Goal: Transaction & Acquisition: Purchase product/service

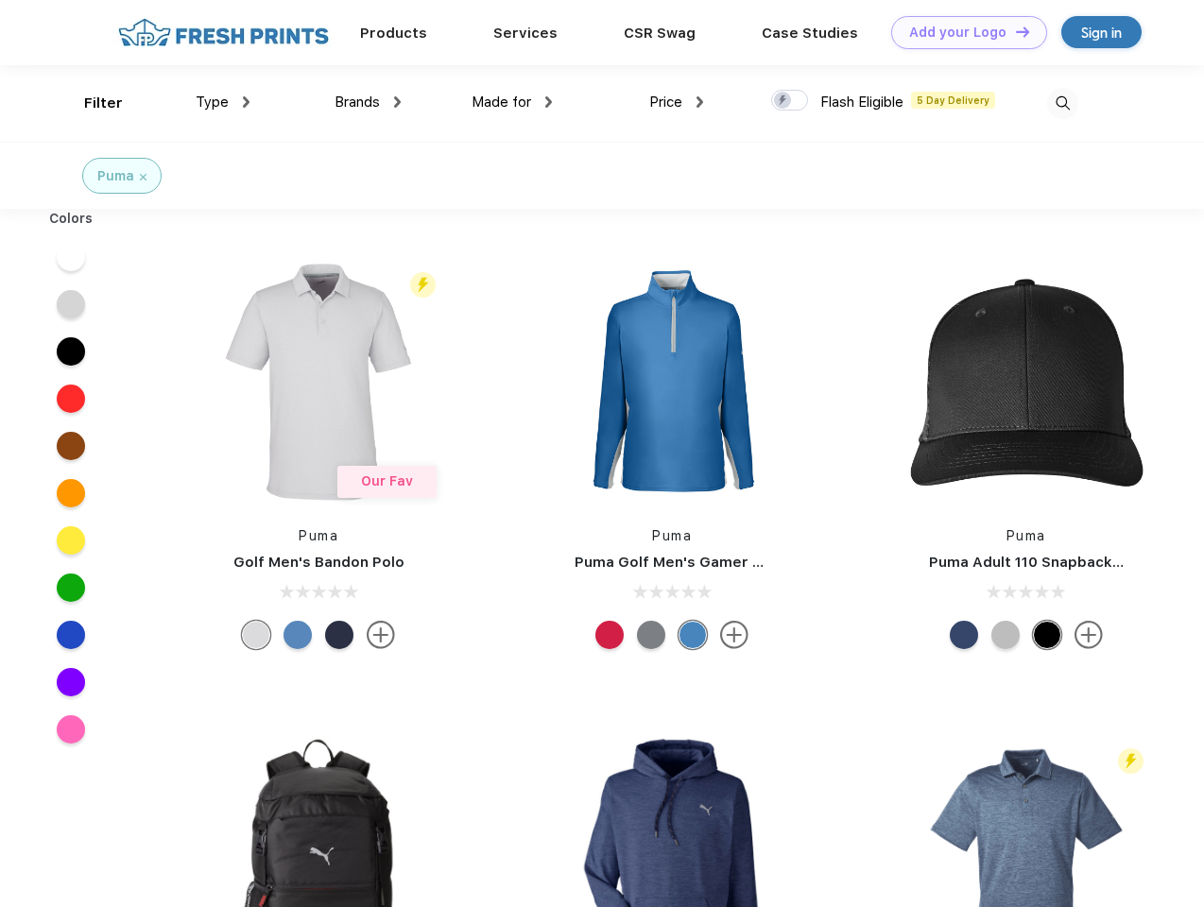
click at [962, 32] on link "Add your Logo Design Tool" at bounding box center [969, 32] width 156 height 33
click at [0, 0] on div "Design Tool" at bounding box center [0, 0] width 0 height 0
click at [1014, 31] on link "Add your Logo Design Tool" at bounding box center [969, 32] width 156 height 33
click at [91, 103] on div "Filter" at bounding box center [103, 104] width 39 height 22
click at [223, 102] on span "Type" at bounding box center [212, 102] width 33 height 17
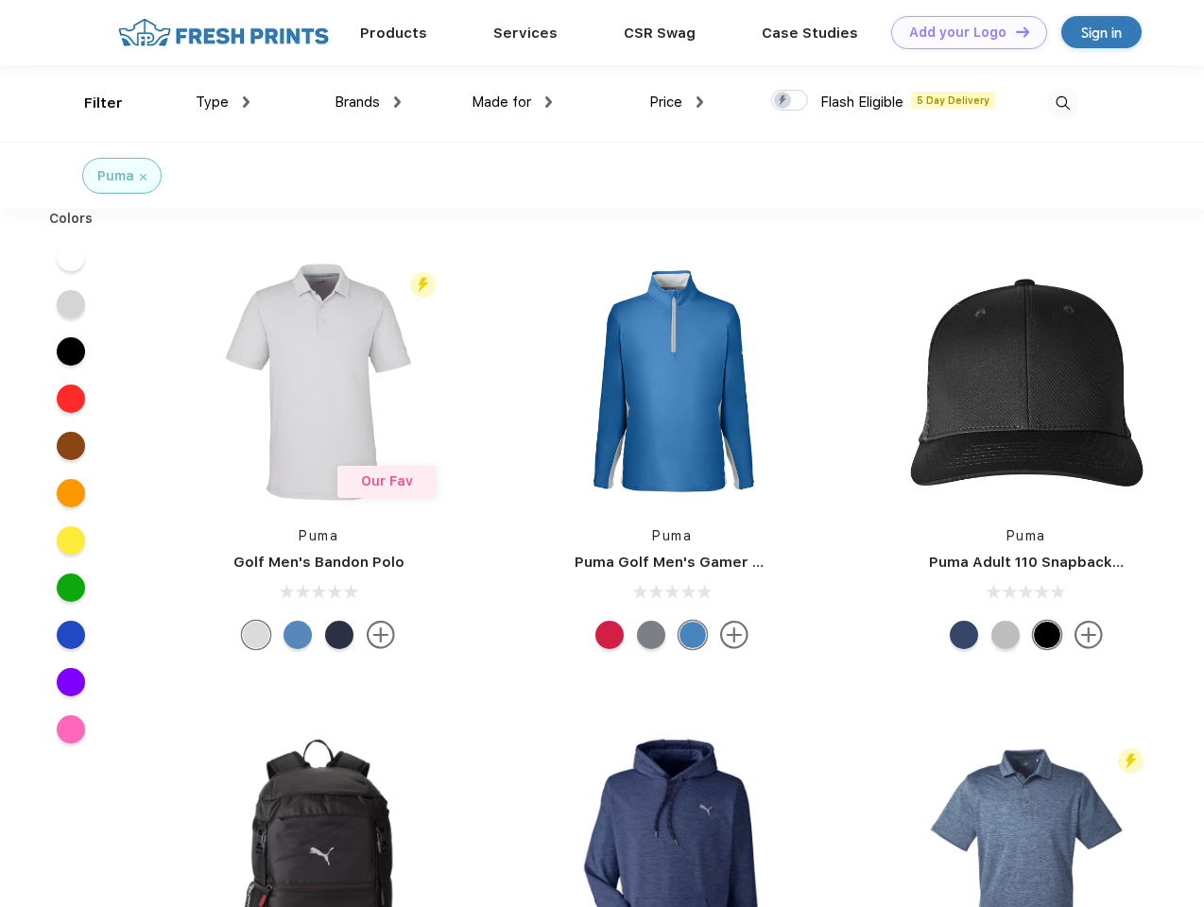
click at [368, 102] on span "Brands" at bounding box center [357, 102] width 45 height 17
click at [512, 102] on span "Made for" at bounding box center [502, 102] width 60 height 17
click at [677, 102] on span "Price" at bounding box center [665, 102] width 33 height 17
click at [790, 101] on div at bounding box center [789, 100] width 37 height 21
click at [784, 101] on input "checkbox" at bounding box center [777, 95] width 12 height 12
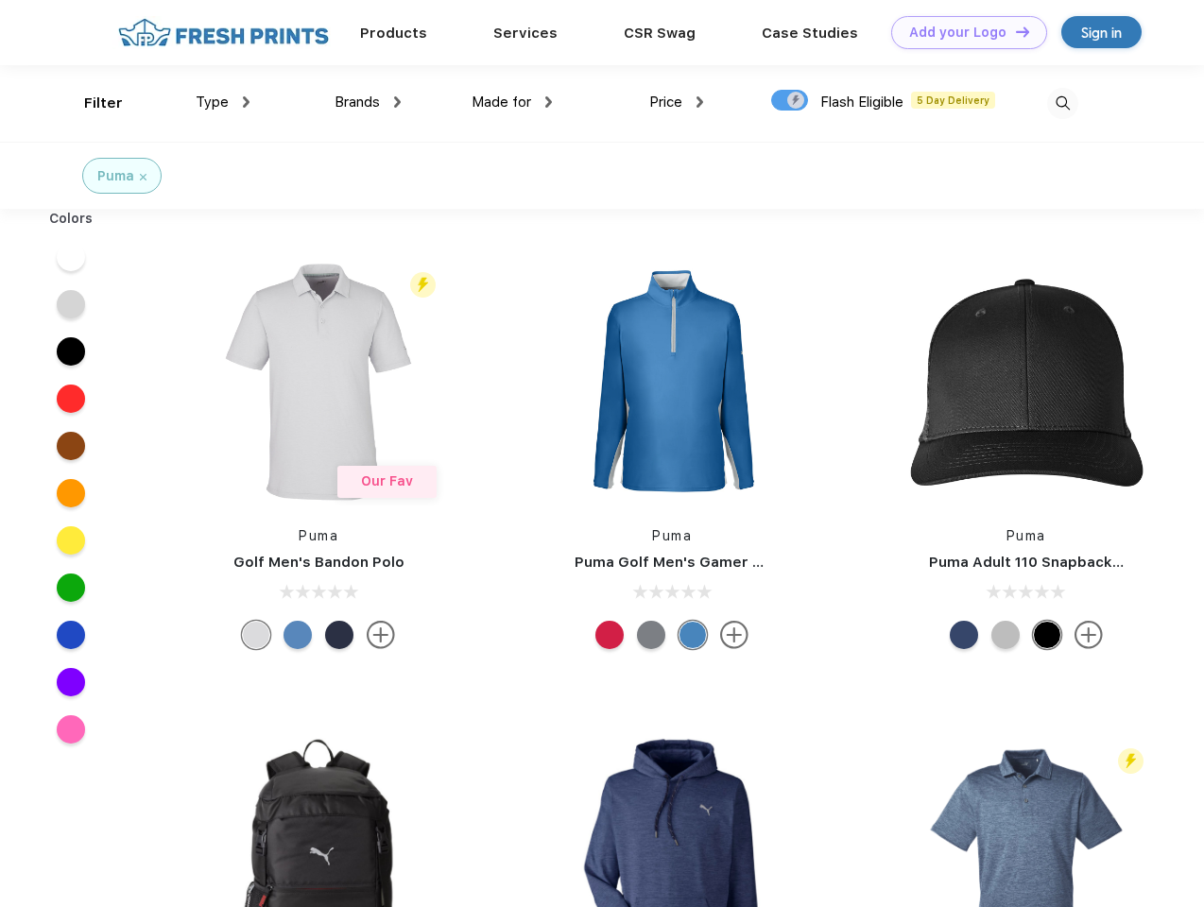
click at [1063, 103] on img at bounding box center [1062, 103] width 31 height 31
